Goal: Obtain resource: Obtain resource

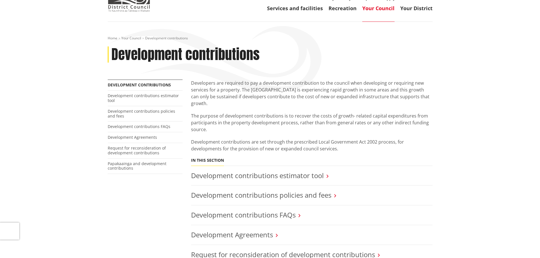
scroll to position [57, 0]
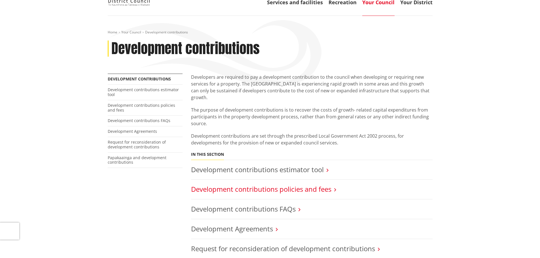
click at [323, 184] on link "Development contributions policies and fees" at bounding box center [261, 188] width 140 height 9
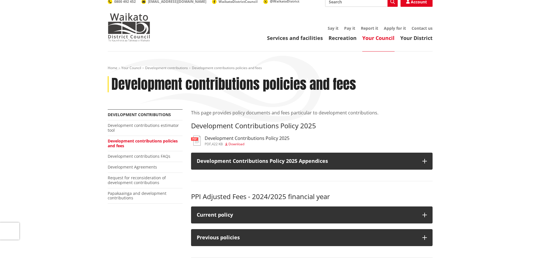
scroll to position [57, 0]
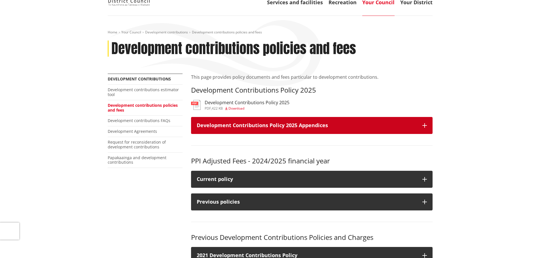
click at [415, 128] on h3 "Development Contributions Policy 2025 Appendices" at bounding box center [307, 126] width 220 height 6
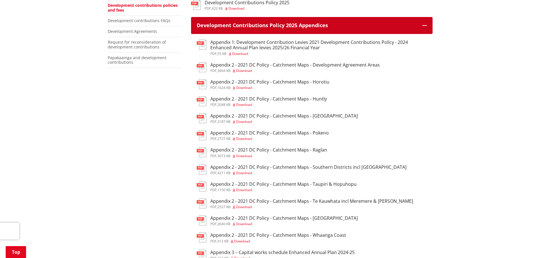
scroll to position [170, 0]
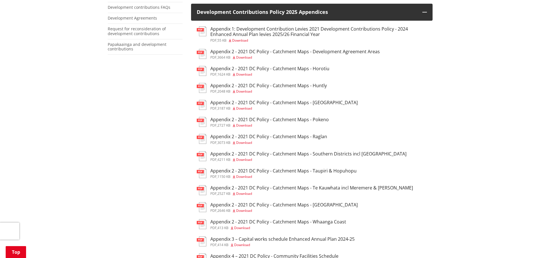
click at [318, 206] on h3 "Appendix 2 - 2021 DC Policy - Catchment Maps - Tuakau" at bounding box center [283, 204] width 147 height 5
